Goal: Transaction & Acquisition: Purchase product/service

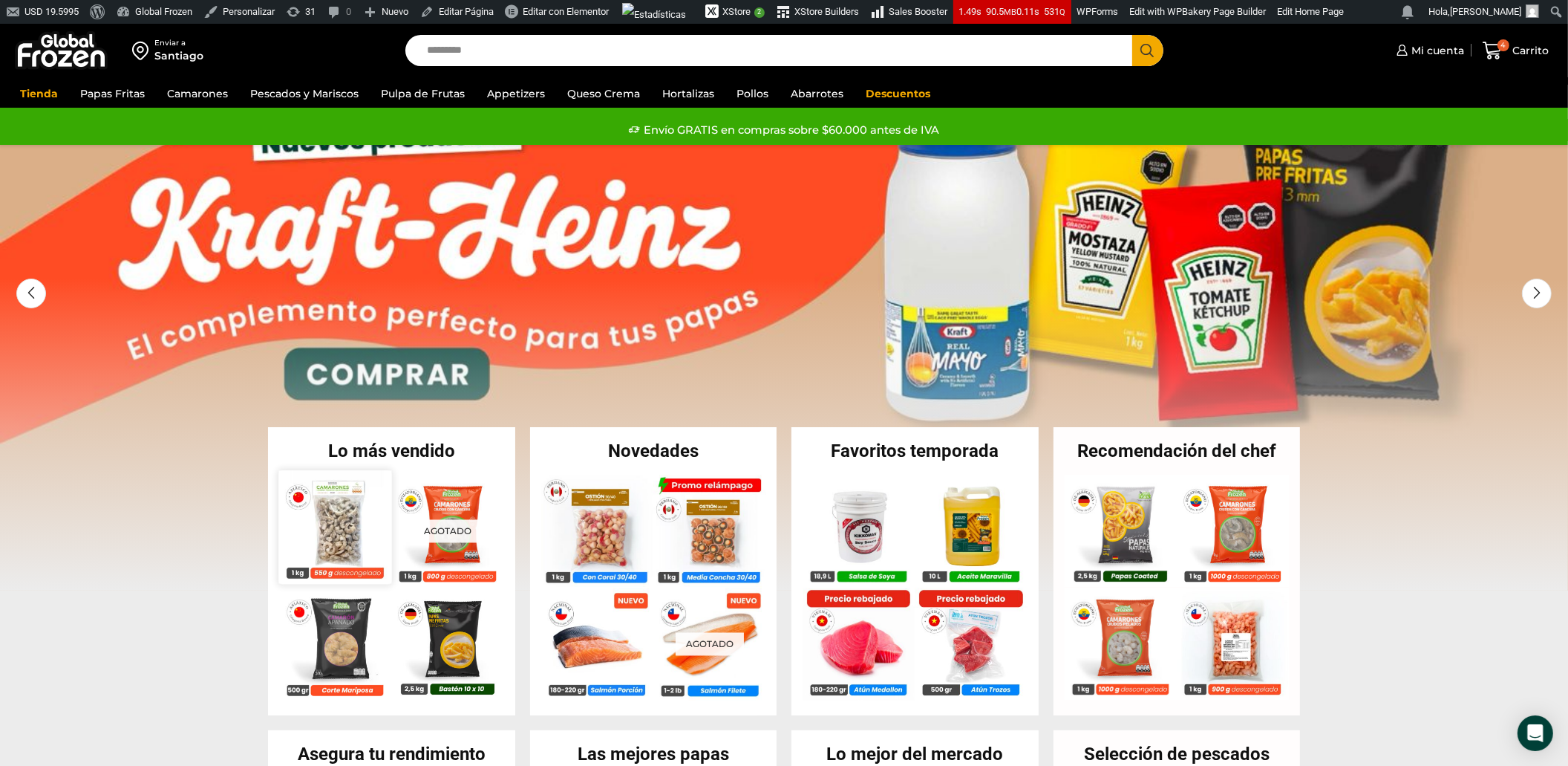
click at [353, 532] on img at bounding box center [335, 527] width 113 height 113
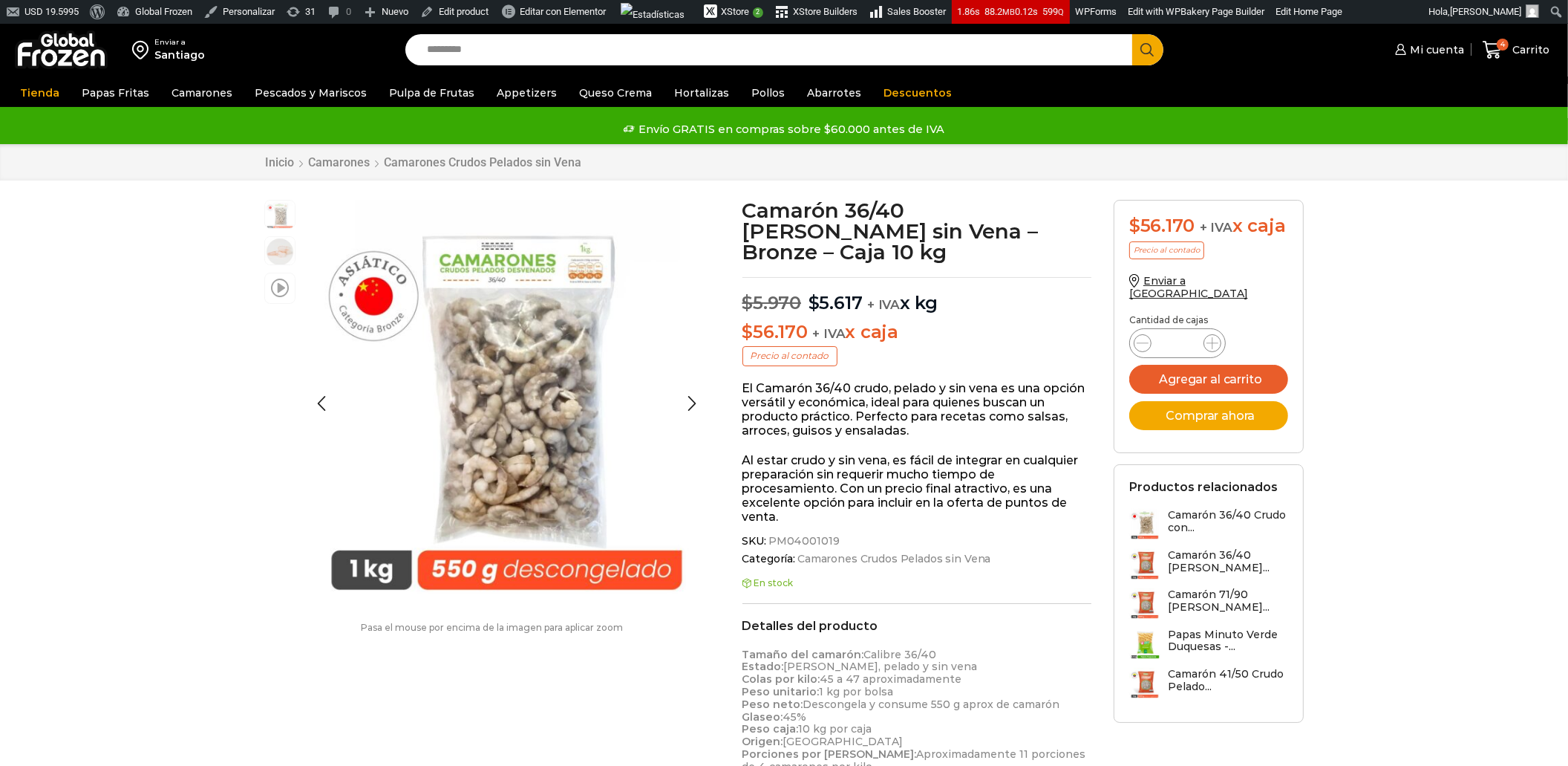
click at [275, 289] on span at bounding box center [280, 287] width 18 height 20
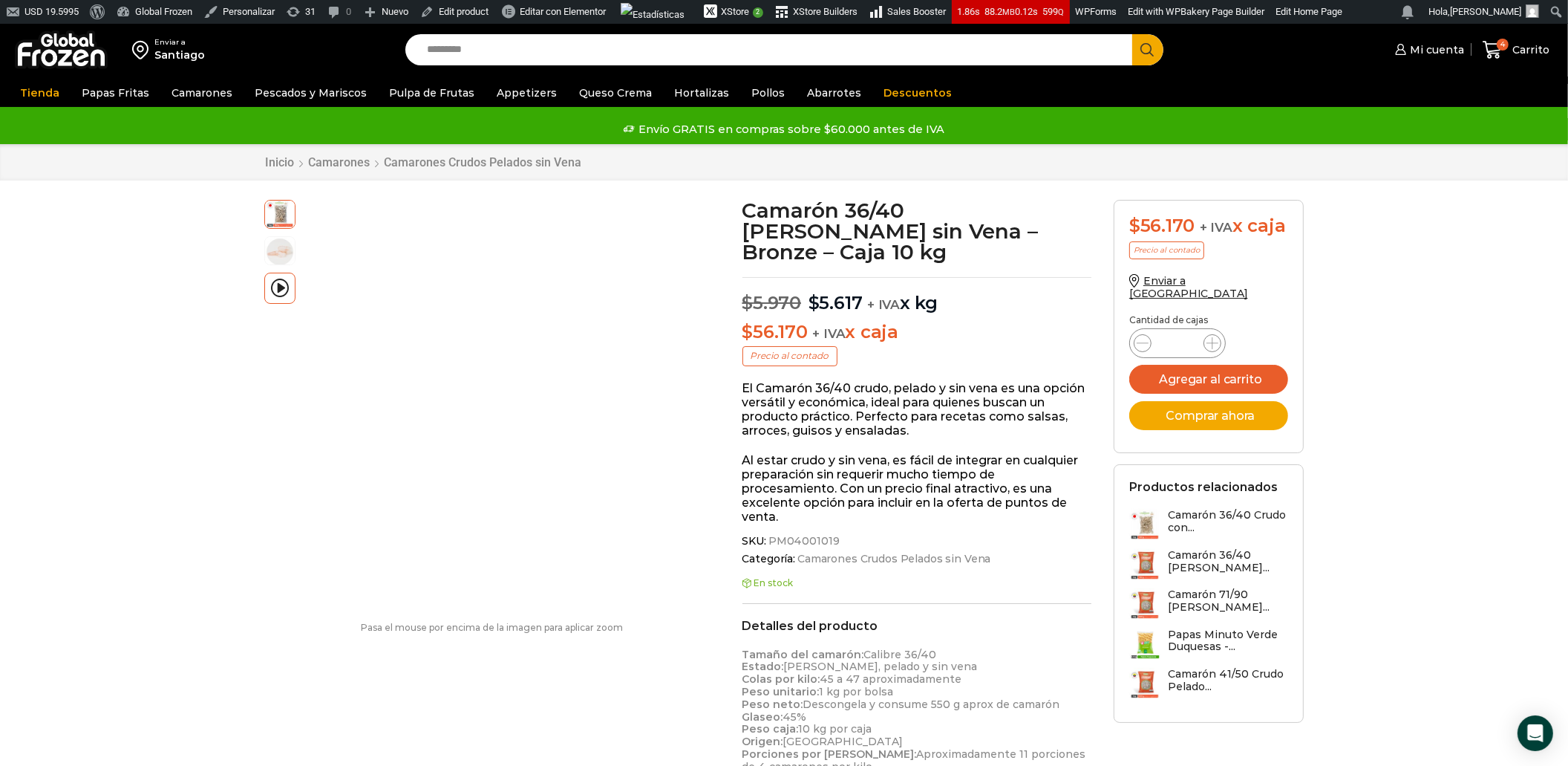
click at [74, 55] on img at bounding box center [61, 49] width 93 height 38
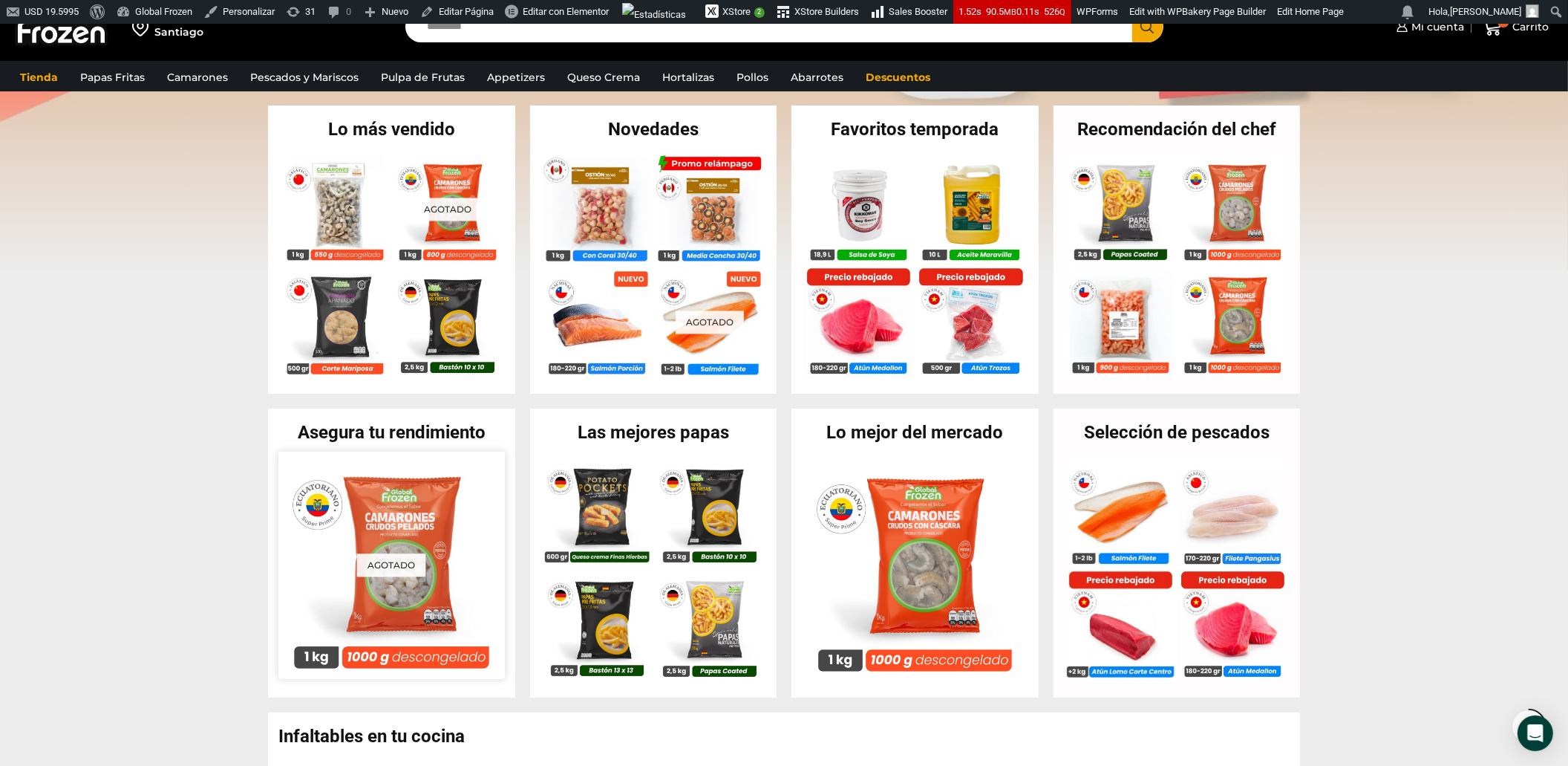
scroll to position [327, 0]
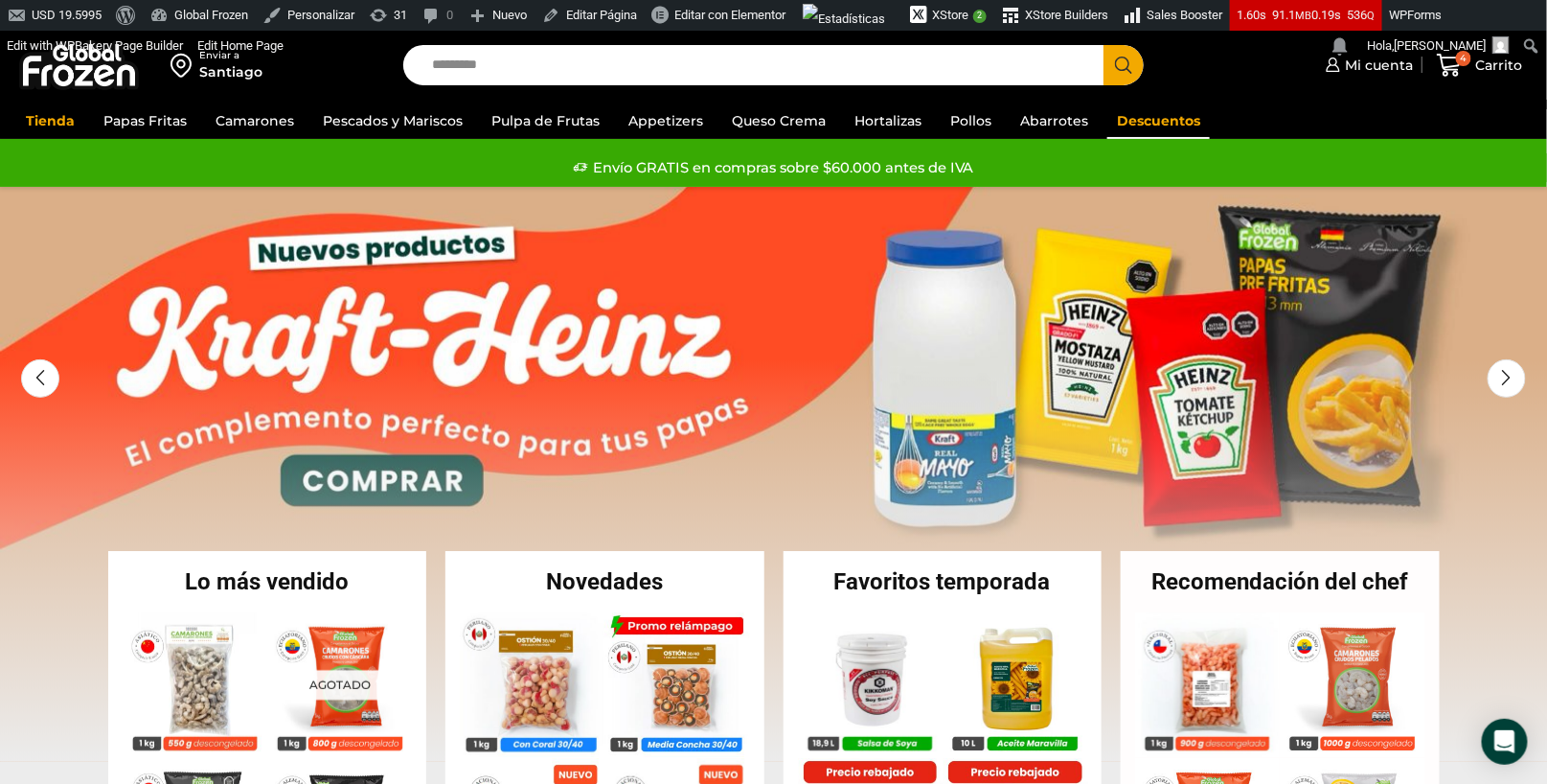
click at [1159, 122] on link "Descuentos" at bounding box center [1159, 121] width 103 height 37
